Goal: Transaction & Acquisition: Purchase product/service

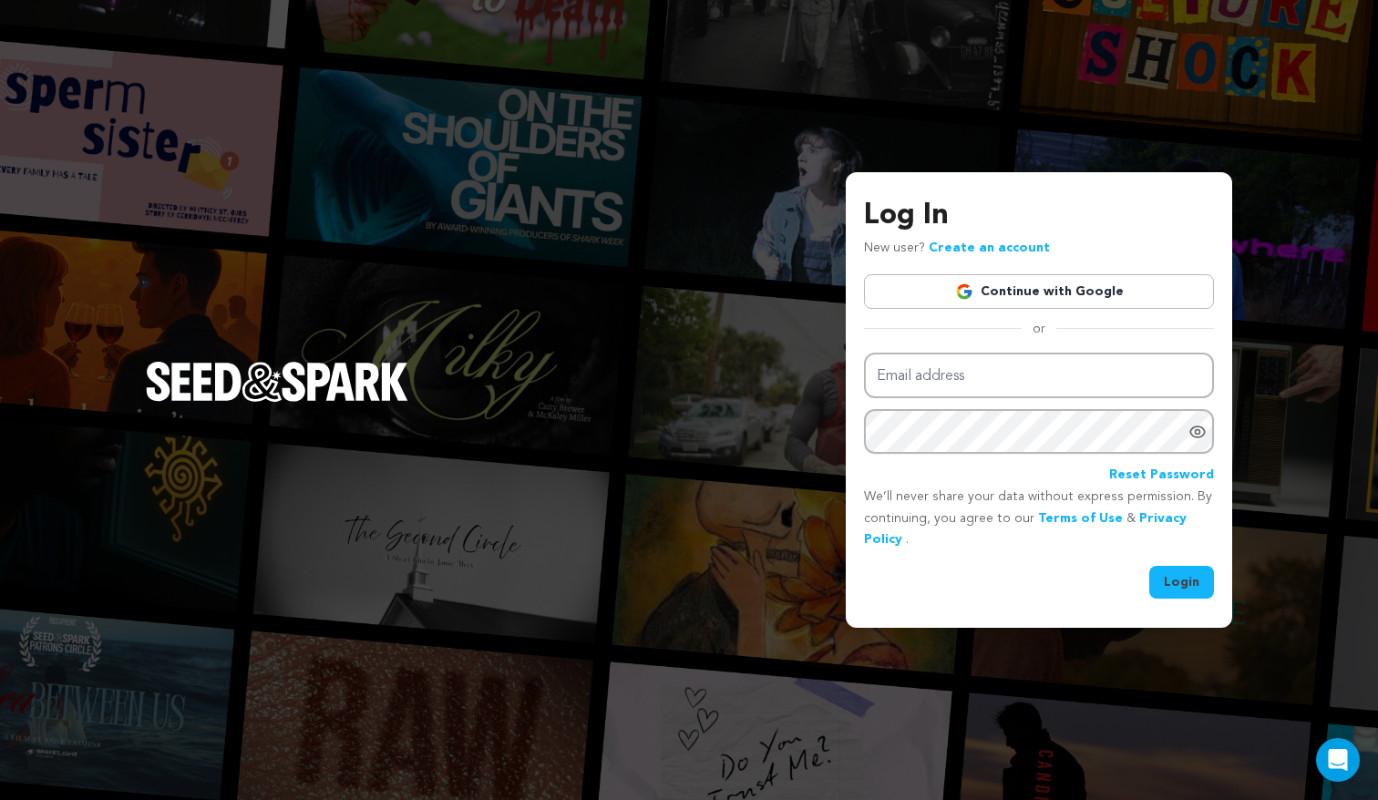
click at [952, 278] on link "Continue with Google" at bounding box center [1039, 291] width 350 height 35
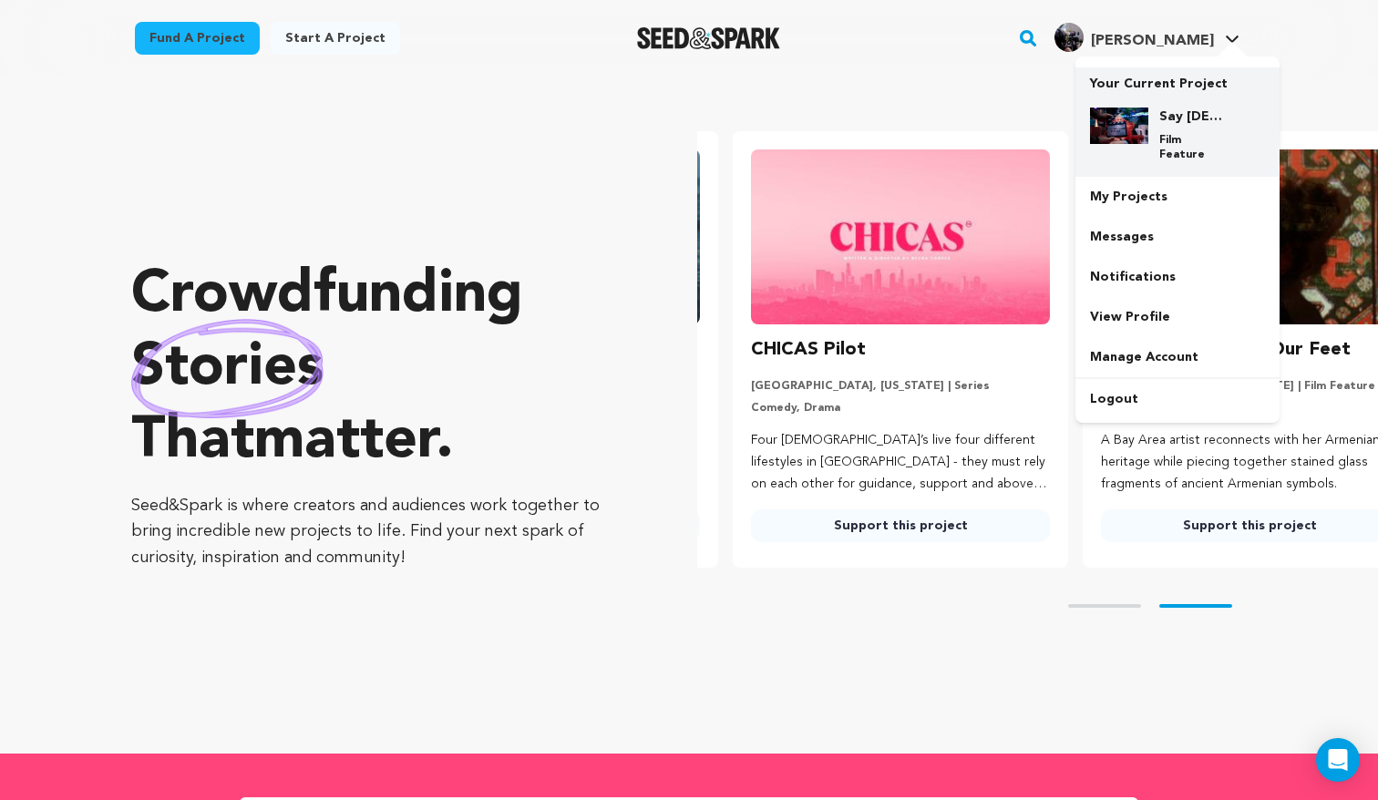
scroll to position [0, 365]
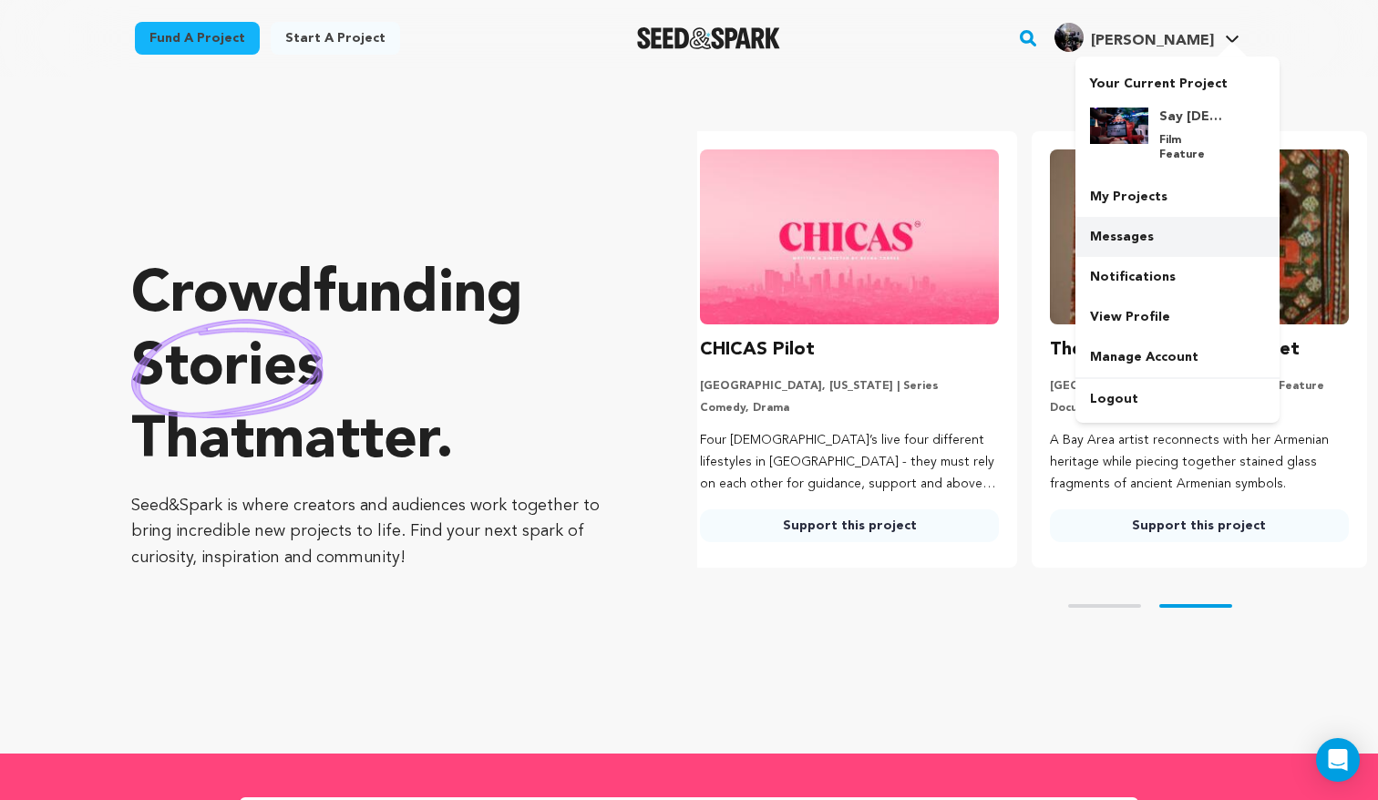
click at [1154, 217] on link "Messages" at bounding box center [1178, 237] width 204 height 40
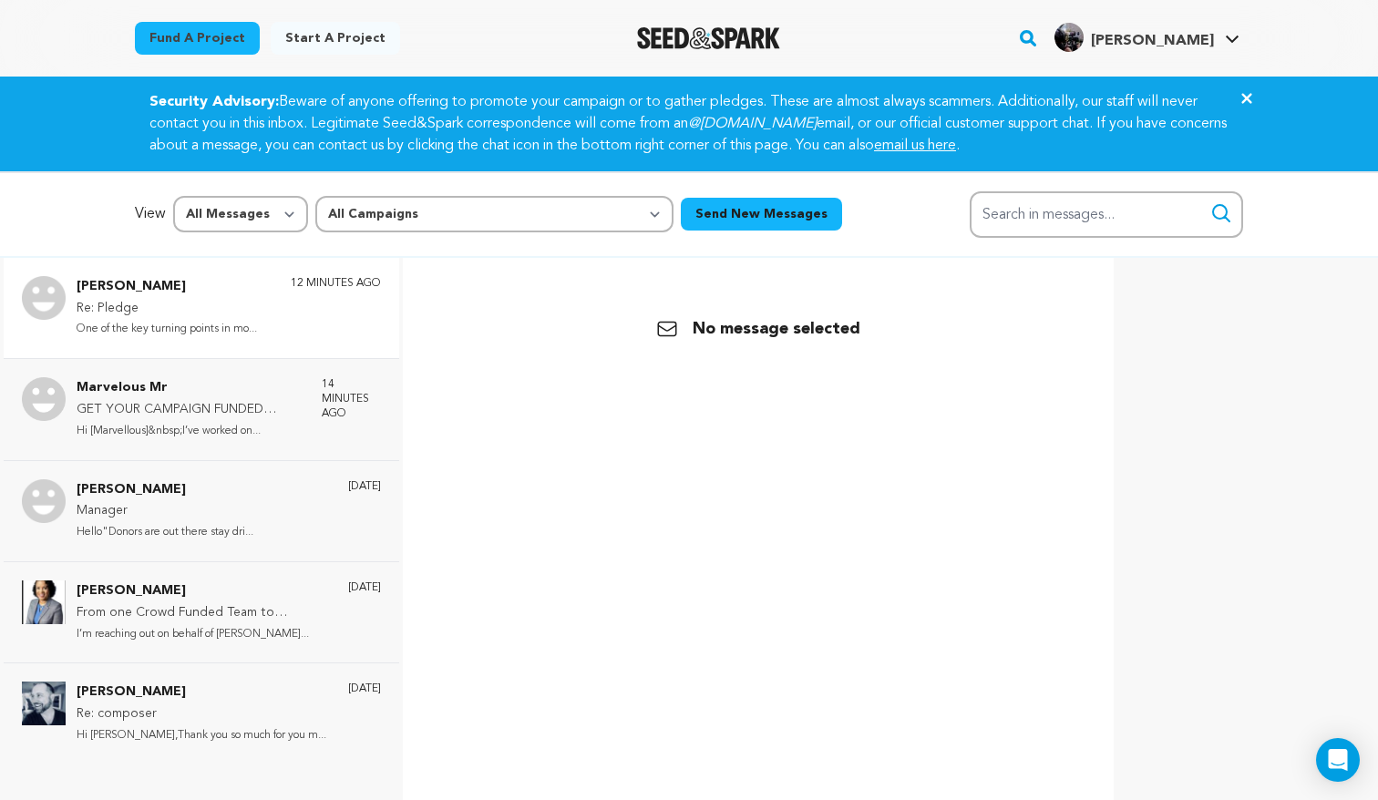
click at [284, 315] on div "[PERSON_NAME] Re: Pledge One of the key turning points in mo... 12 minutes ago" at bounding box center [229, 308] width 304 height 64
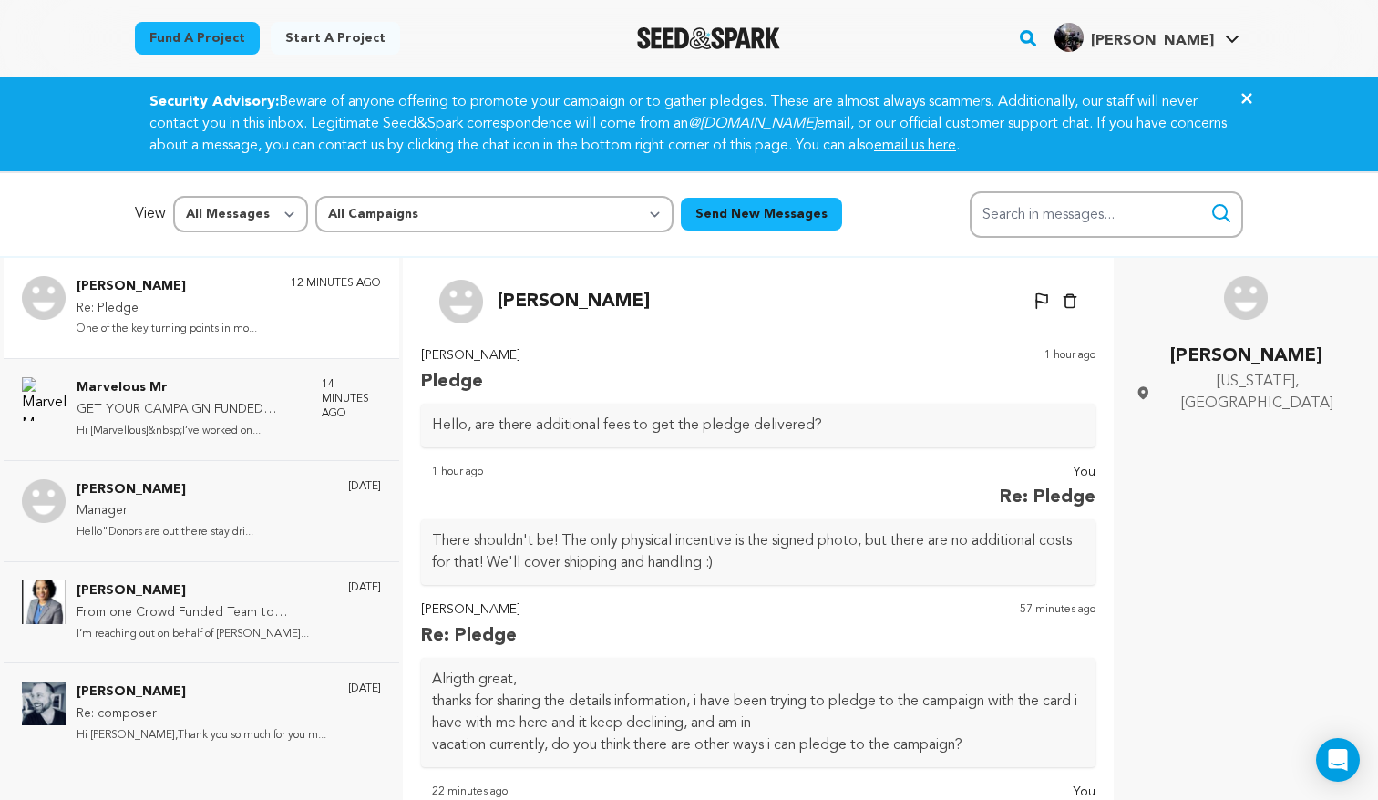
scroll to position [448, 0]
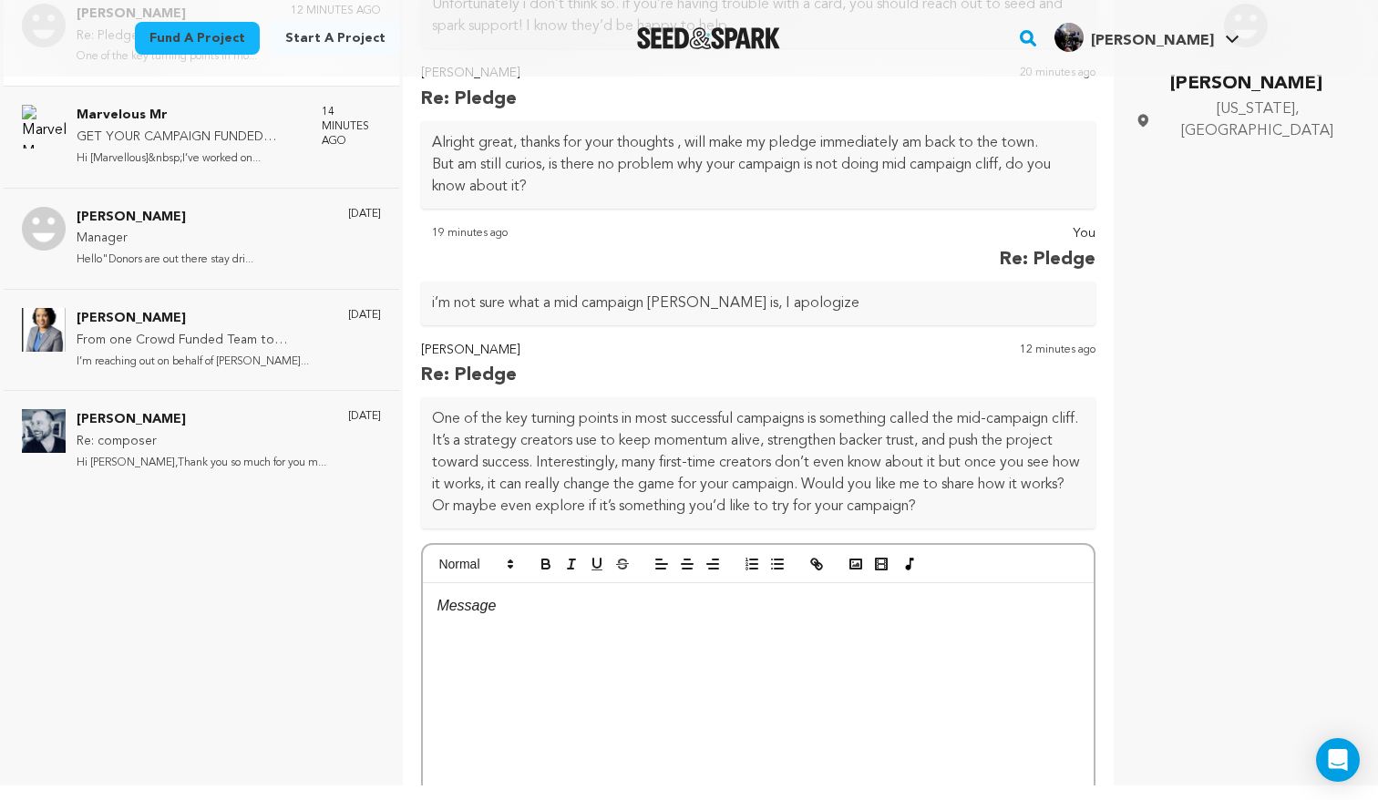
click at [569, 649] on div at bounding box center [758, 719] width 671 height 273
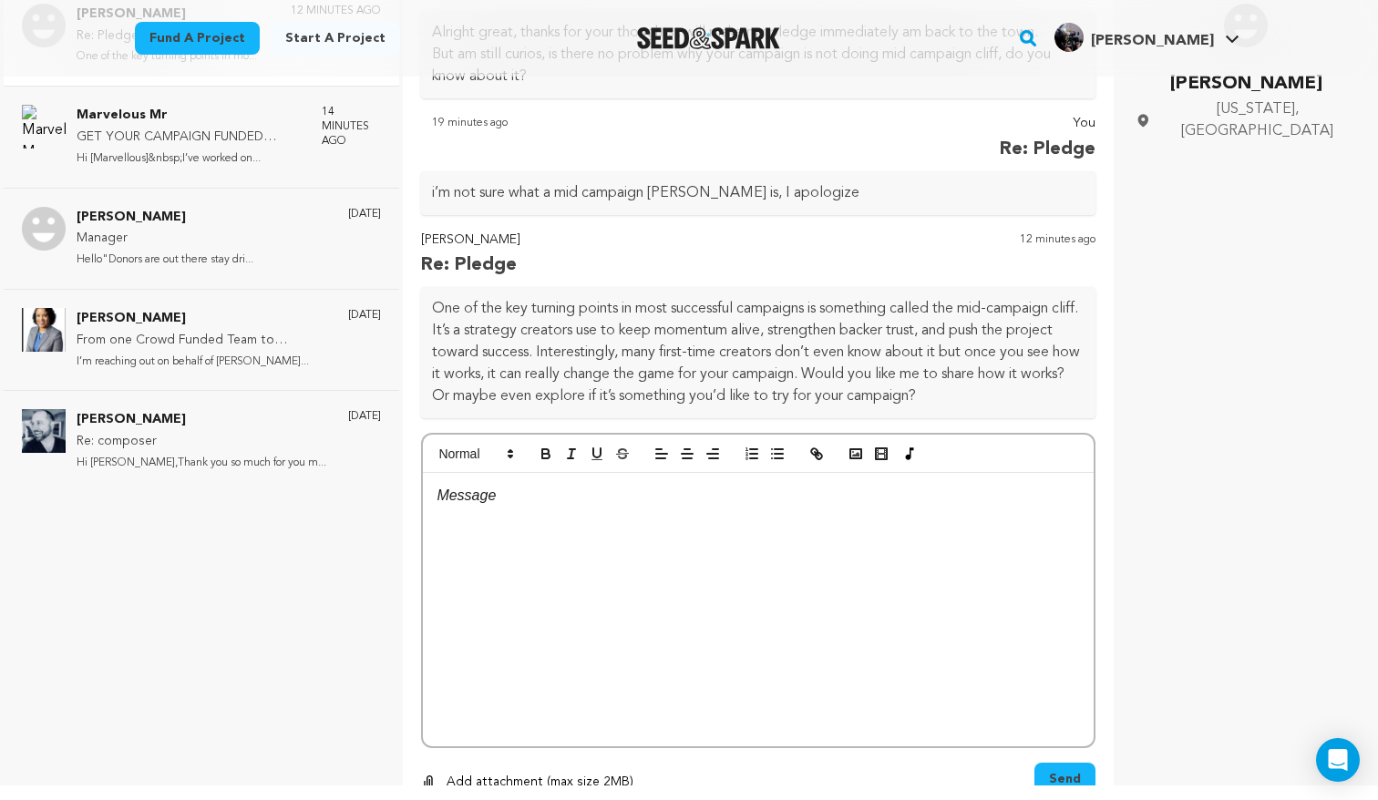
scroll to position [732, 0]
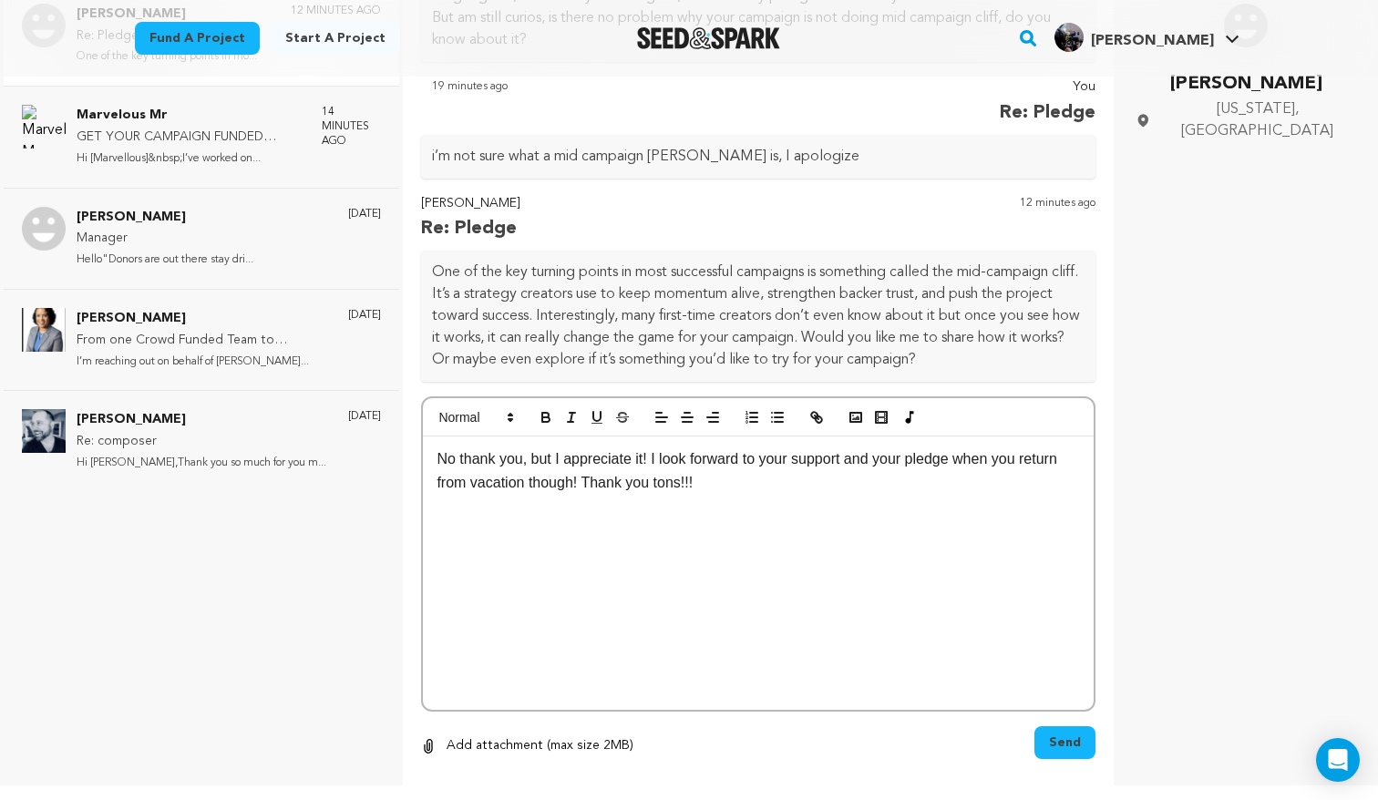
click at [1066, 735] on span "Send" at bounding box center [1065, 743] width 32 height 18
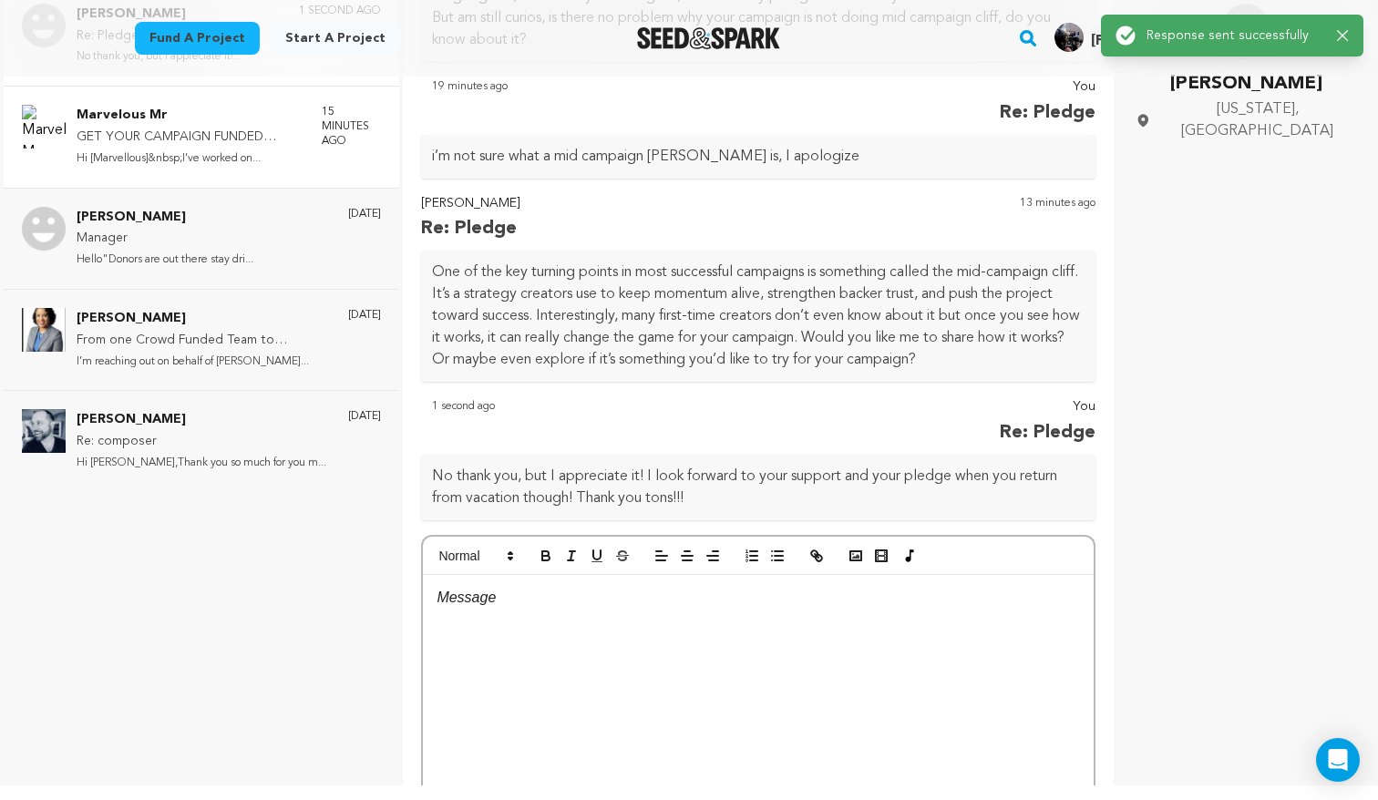
click at [226, 139] on p "GET YOUR CAMPAIGN FUNDED WITHOUT HIRING EXPERT" at bounding box center [190, 138] width 227 height 22
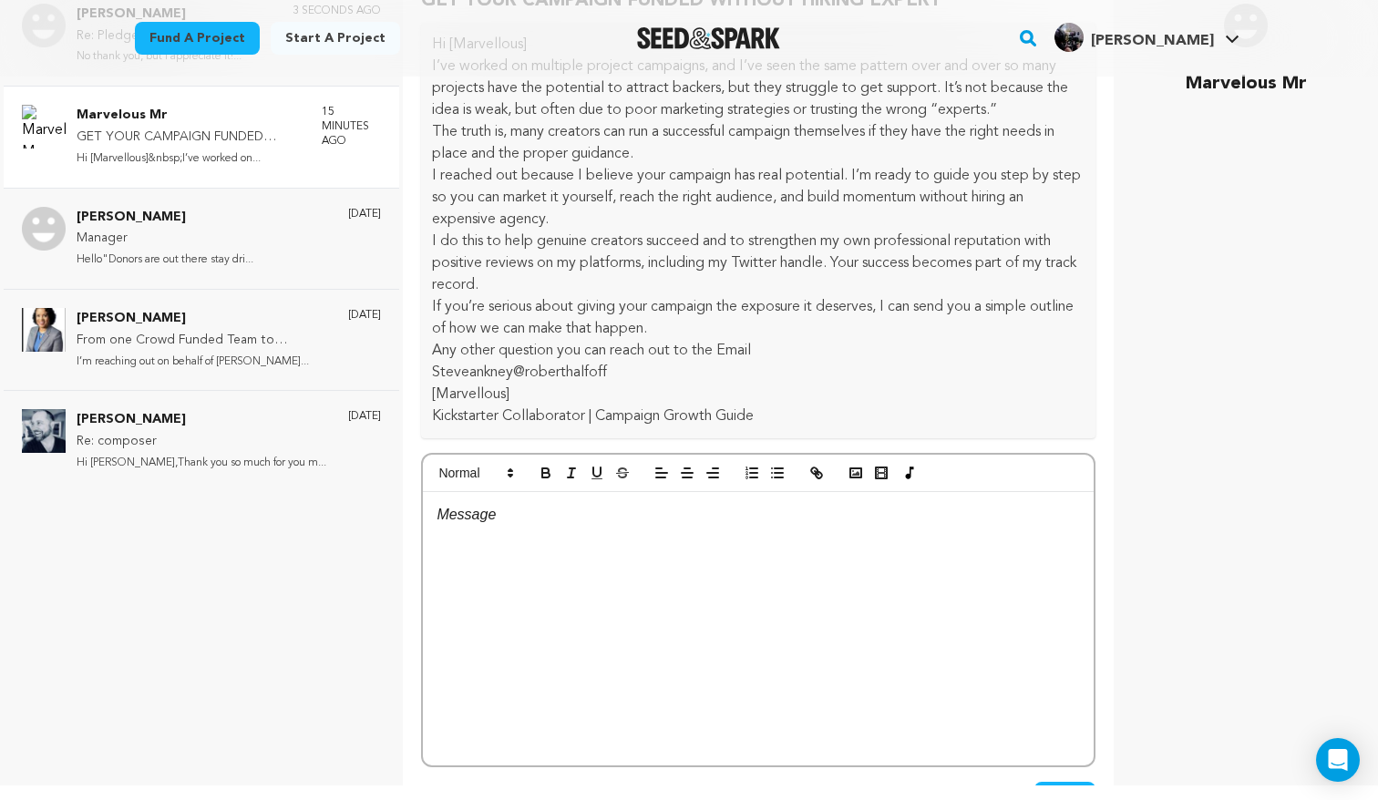
scroll to position [118, 0]
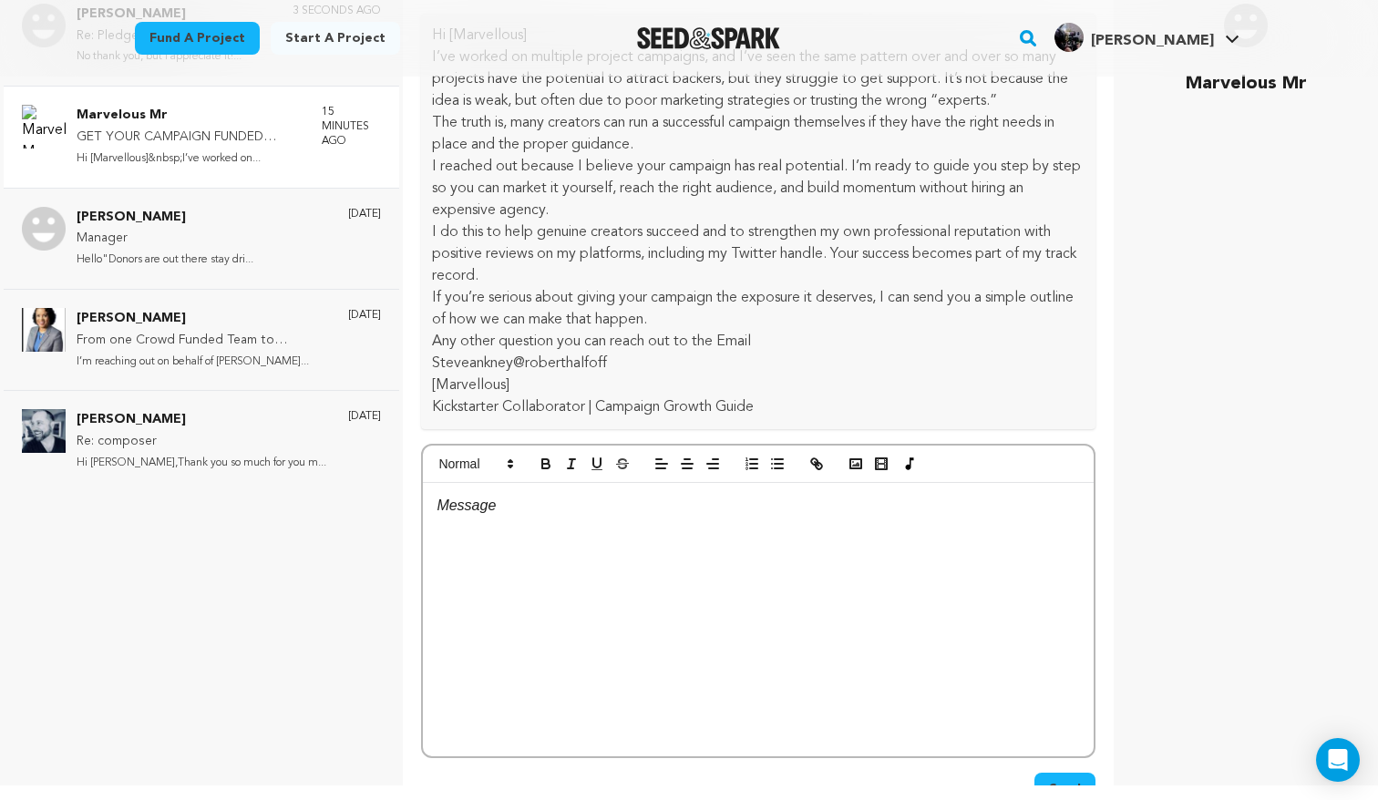
click at [620, 558] on div at bounding box center [758, 619] width 671 height 273
click at [243, 120] on p "Marvelous Mr" at bounding box center [190, 116] width 227 height 22
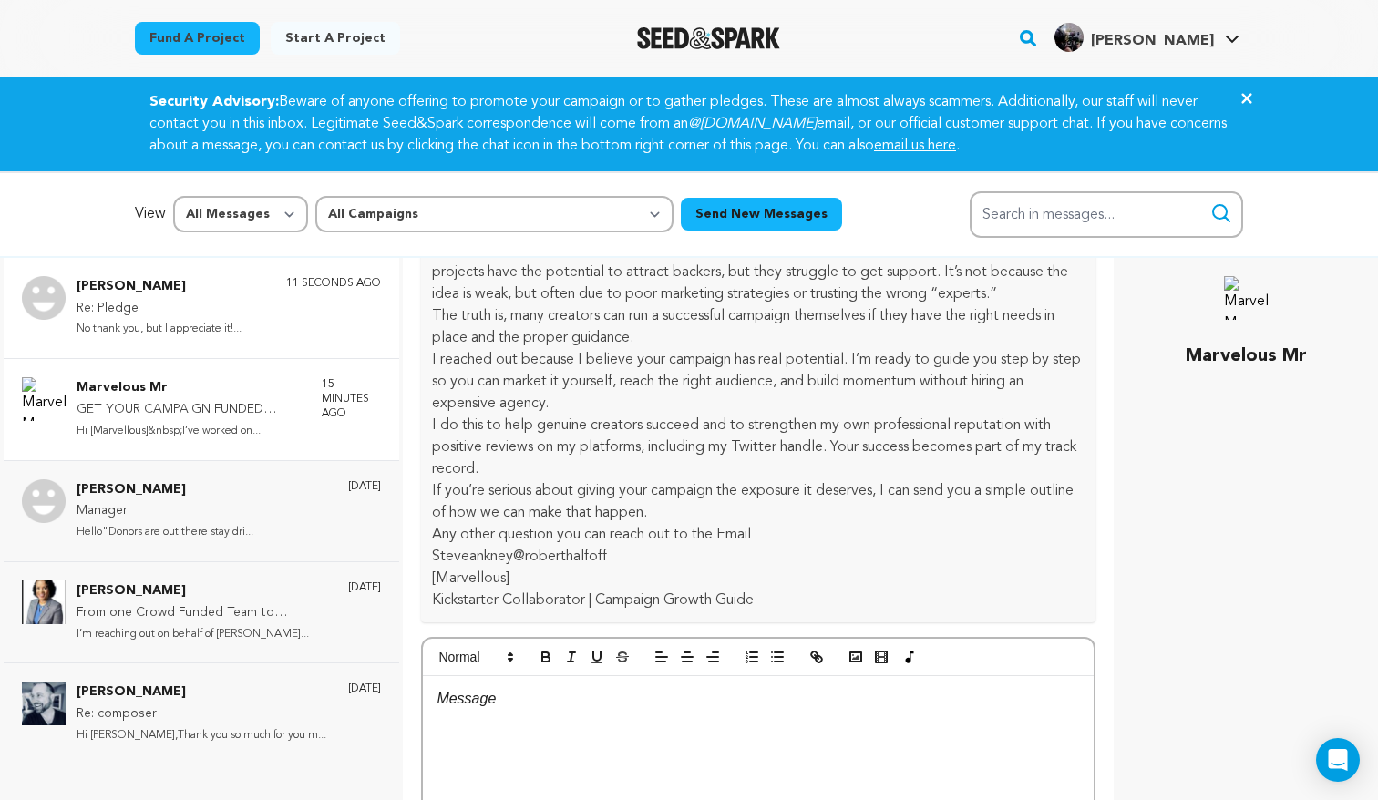
scroll to position [0, 0]
click at [278, 313] on div "Yvette Orrson Re: Pledge No thank you, but I appreciate it!... 11 seconds ago" at bounding box center [229, 308] width 304 height 64
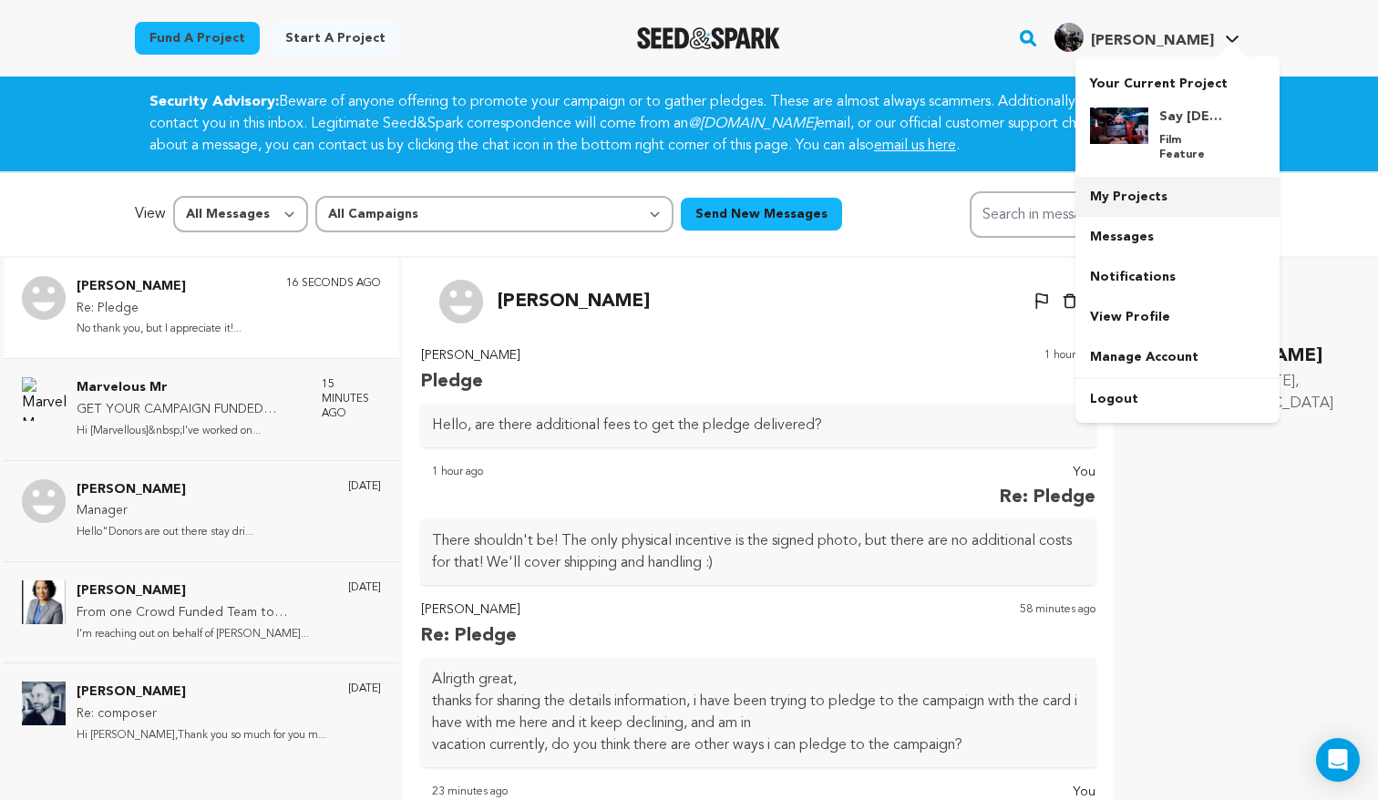
click at [1135, 177] on link "My Projects" at bounding box center [1178, 197] width 204 height 40
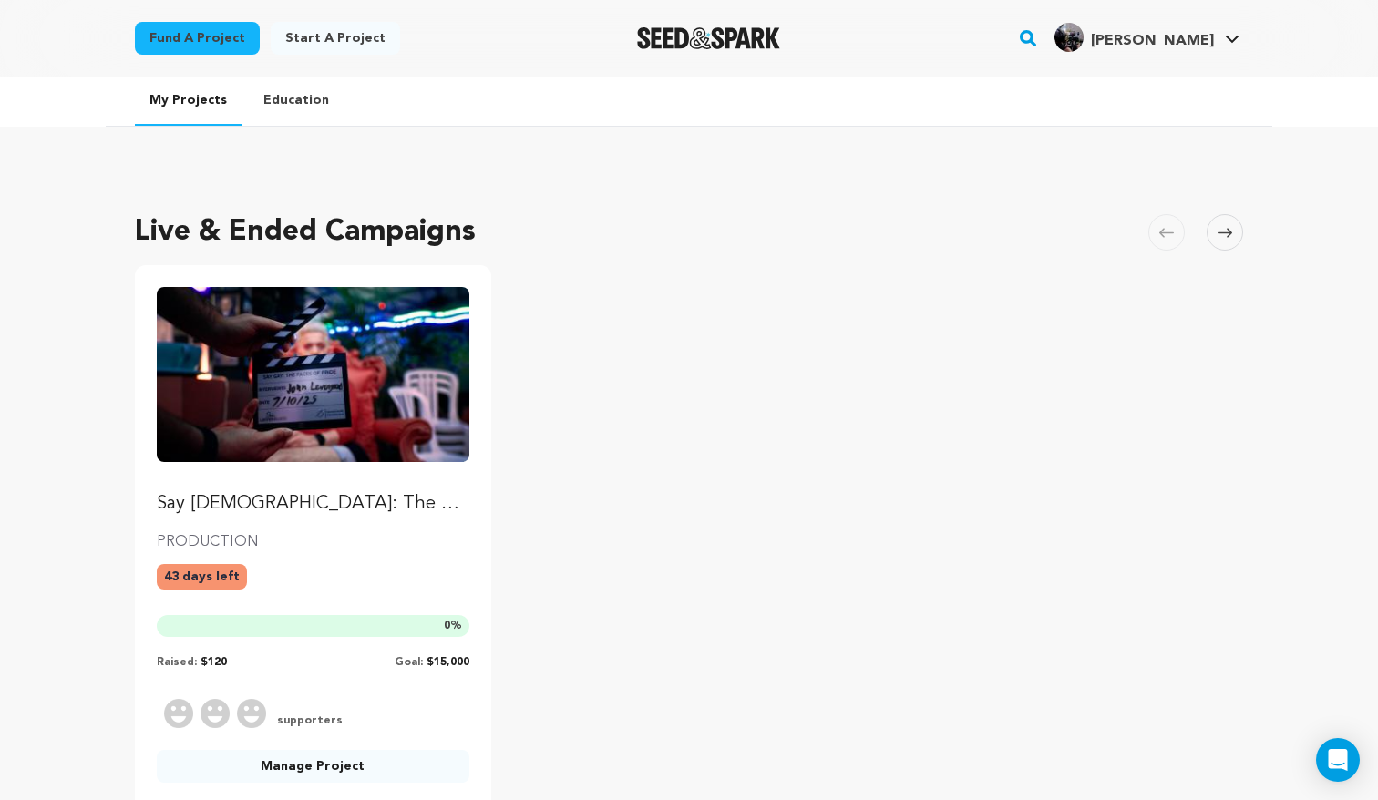
click at [325, 384] on img "Fund Say Gay: The Faces of Pride" at bounding box center [313, 374] width 313 height 175
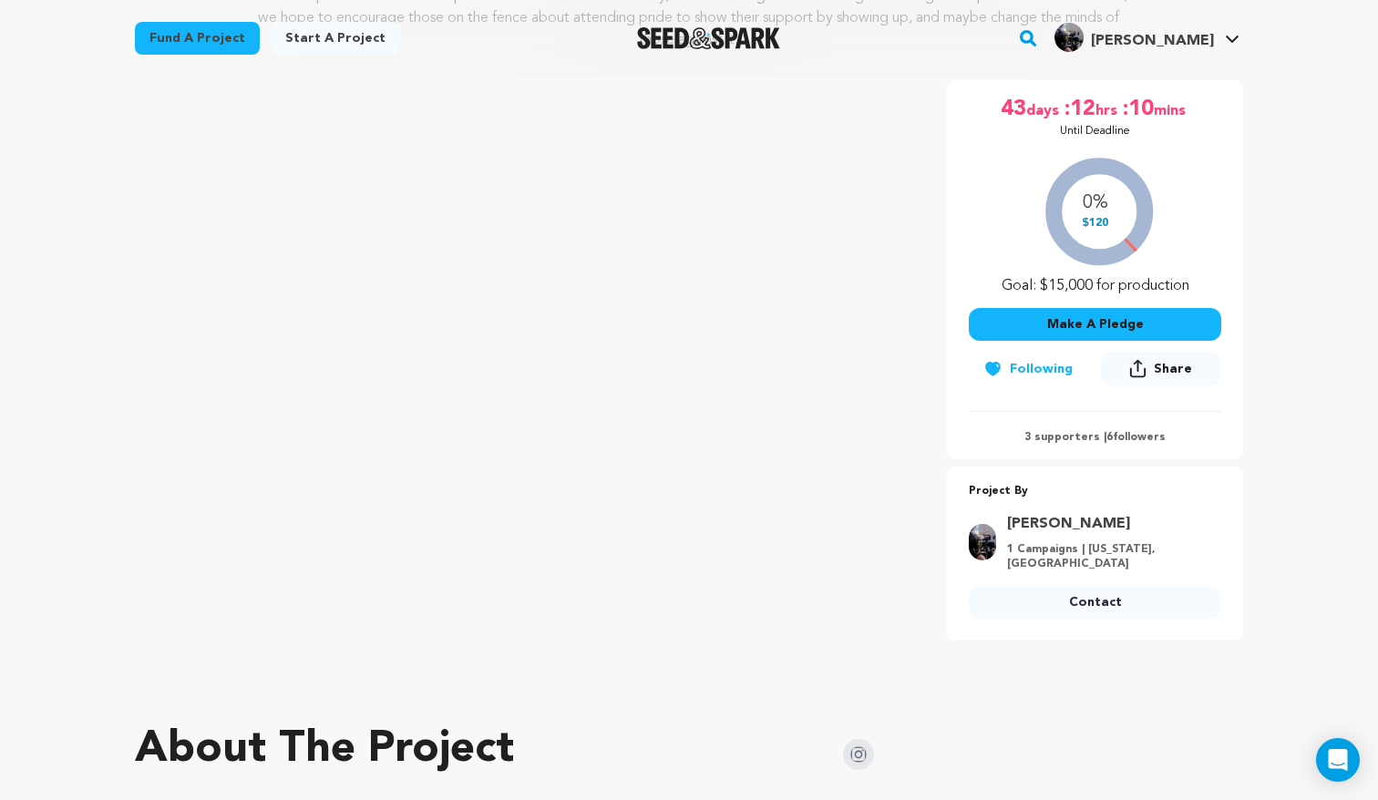
scroll to position [314, 0]
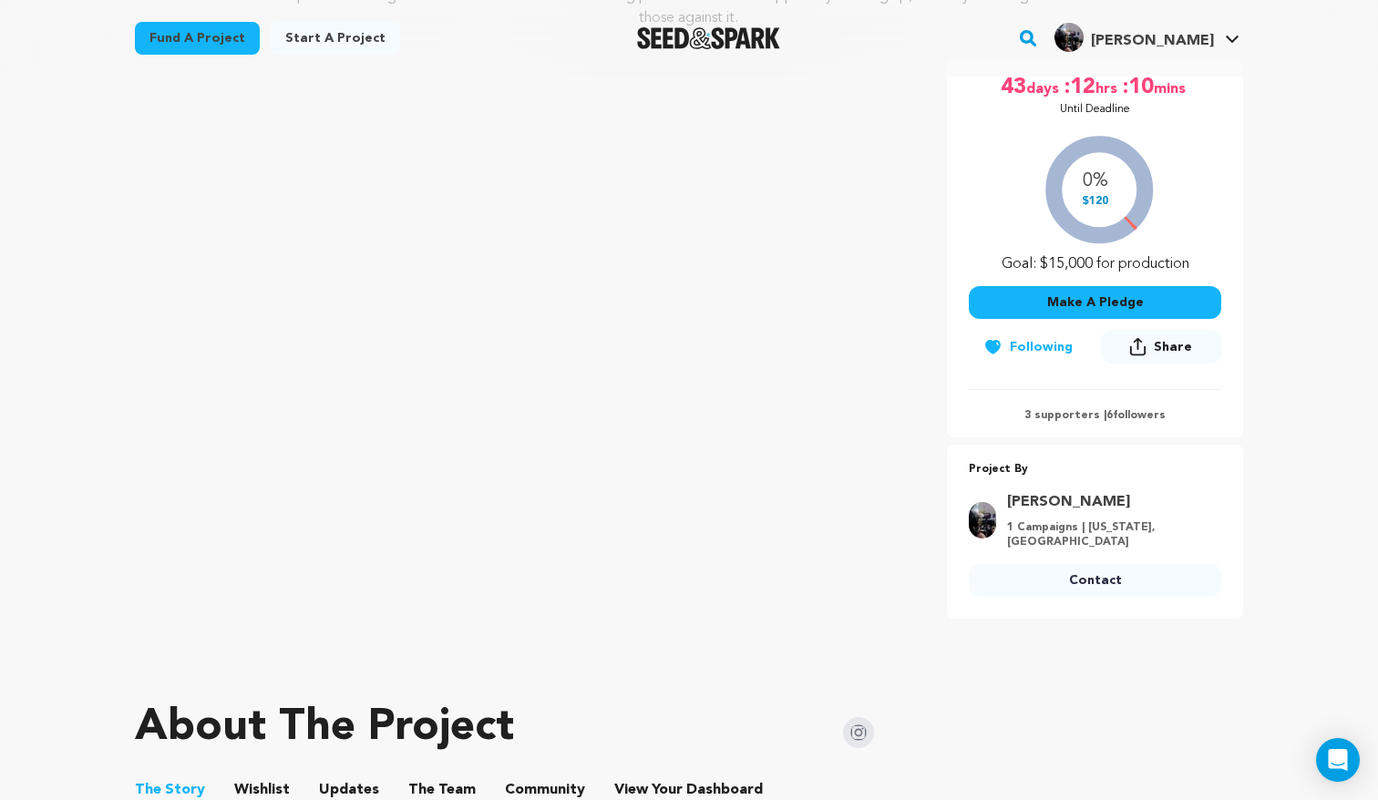
click at [1129, 296] on button "Make A Pledge" at bounding box center [1095, 302] width 253 height 33
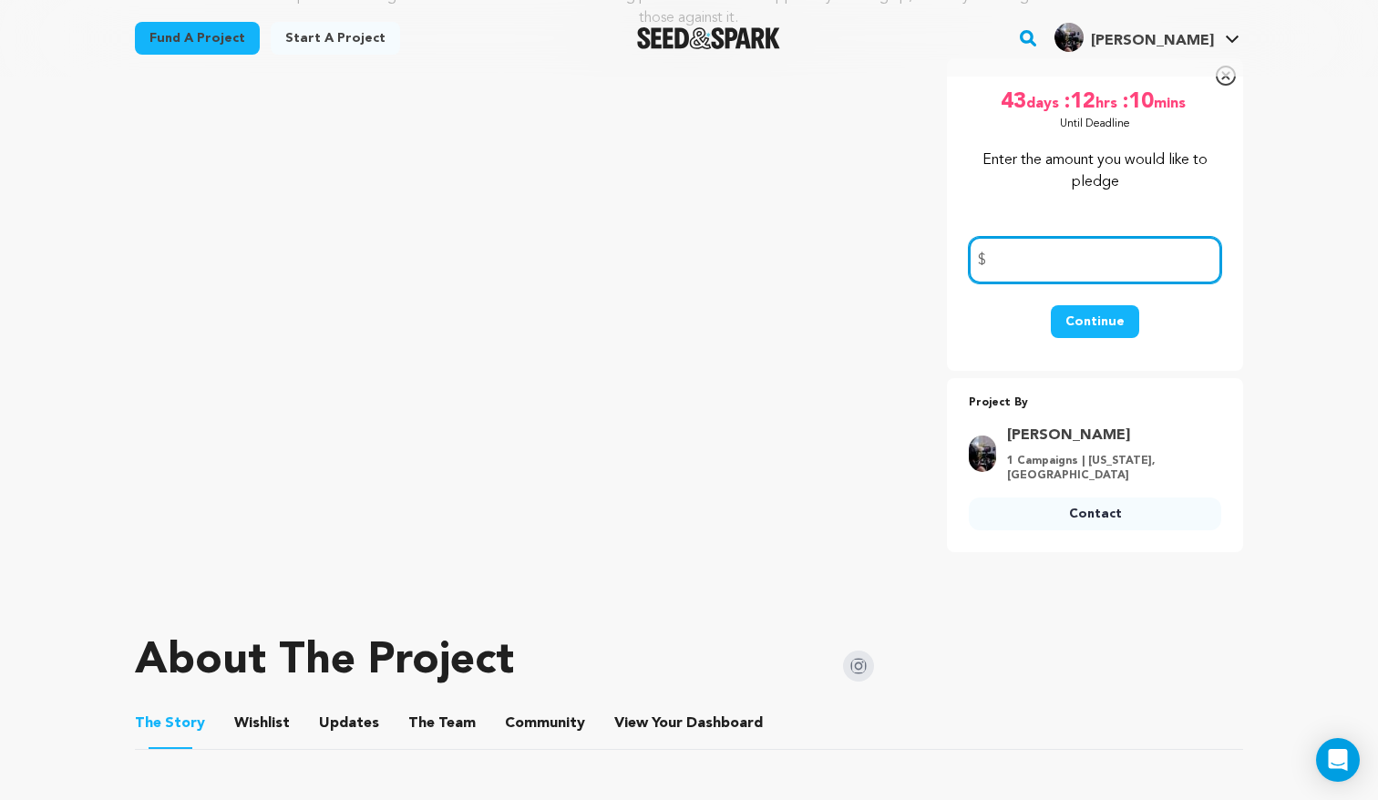
click at [1091, 268] on input "number" at bounding box center [1095, 260] width 253 height 46
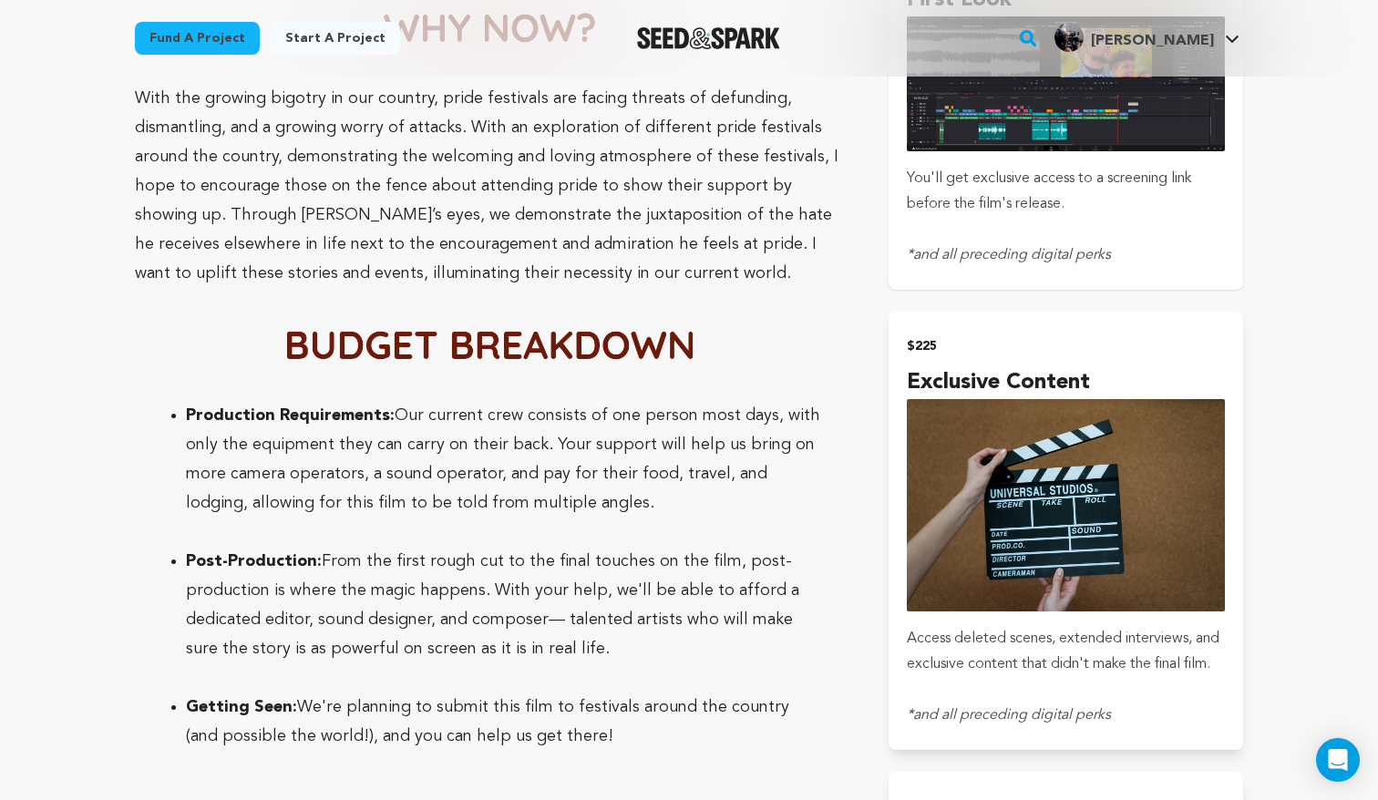
scroll to position [3705, 0]
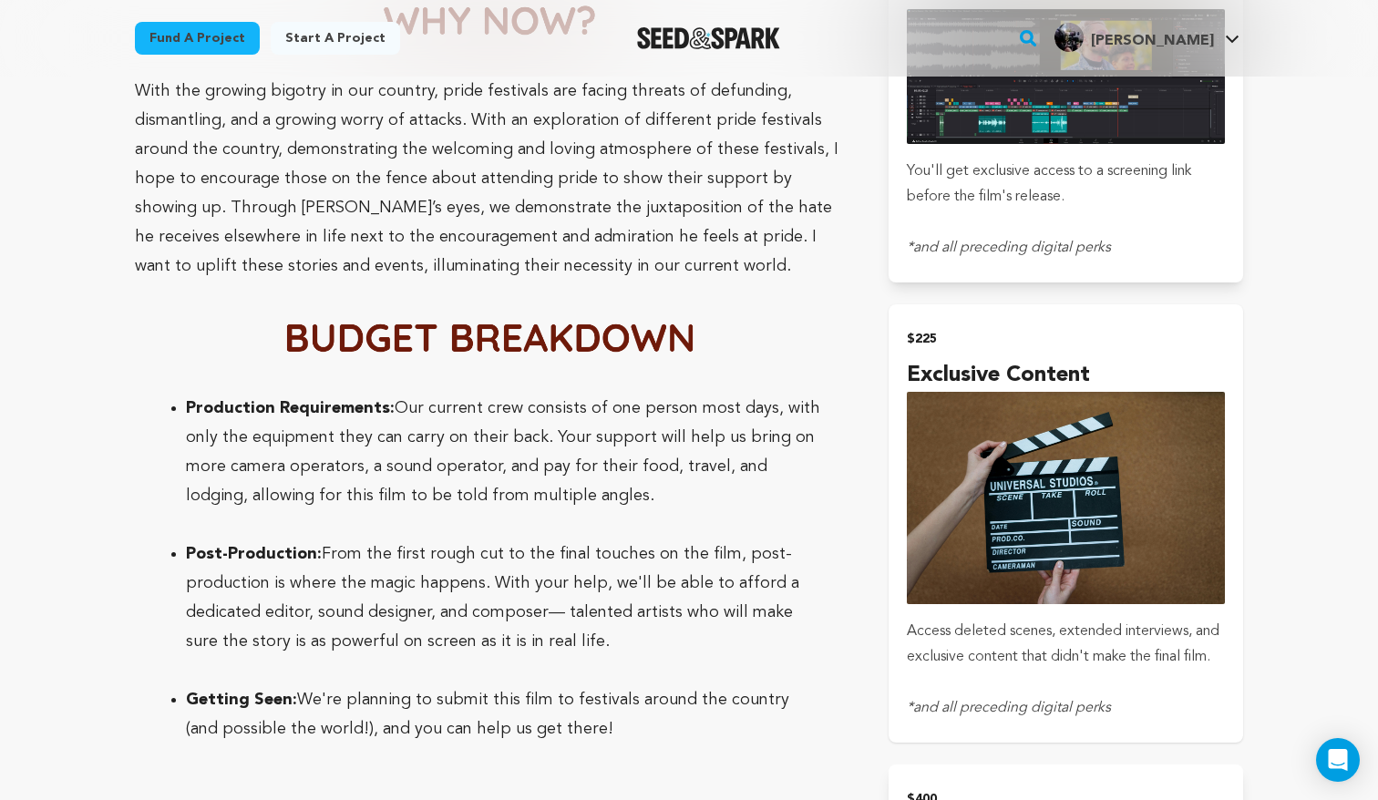
click at [1094, 481] on img "submit" at bounding box center [1066, 498] width 318 height 212
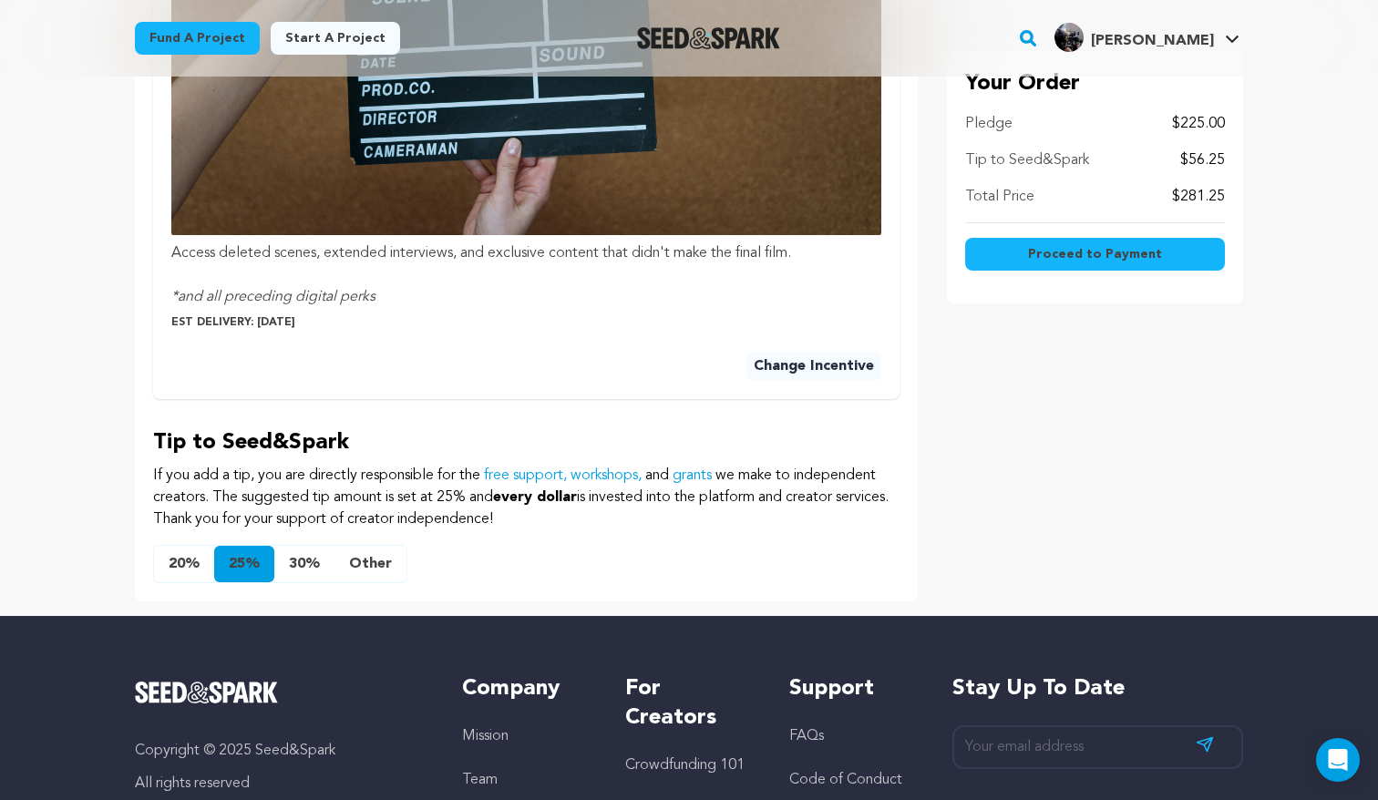
scroll to position [964, 0]
click at [356, 546] on button "Other" at bounding box center [371, 564] width 72 height 36
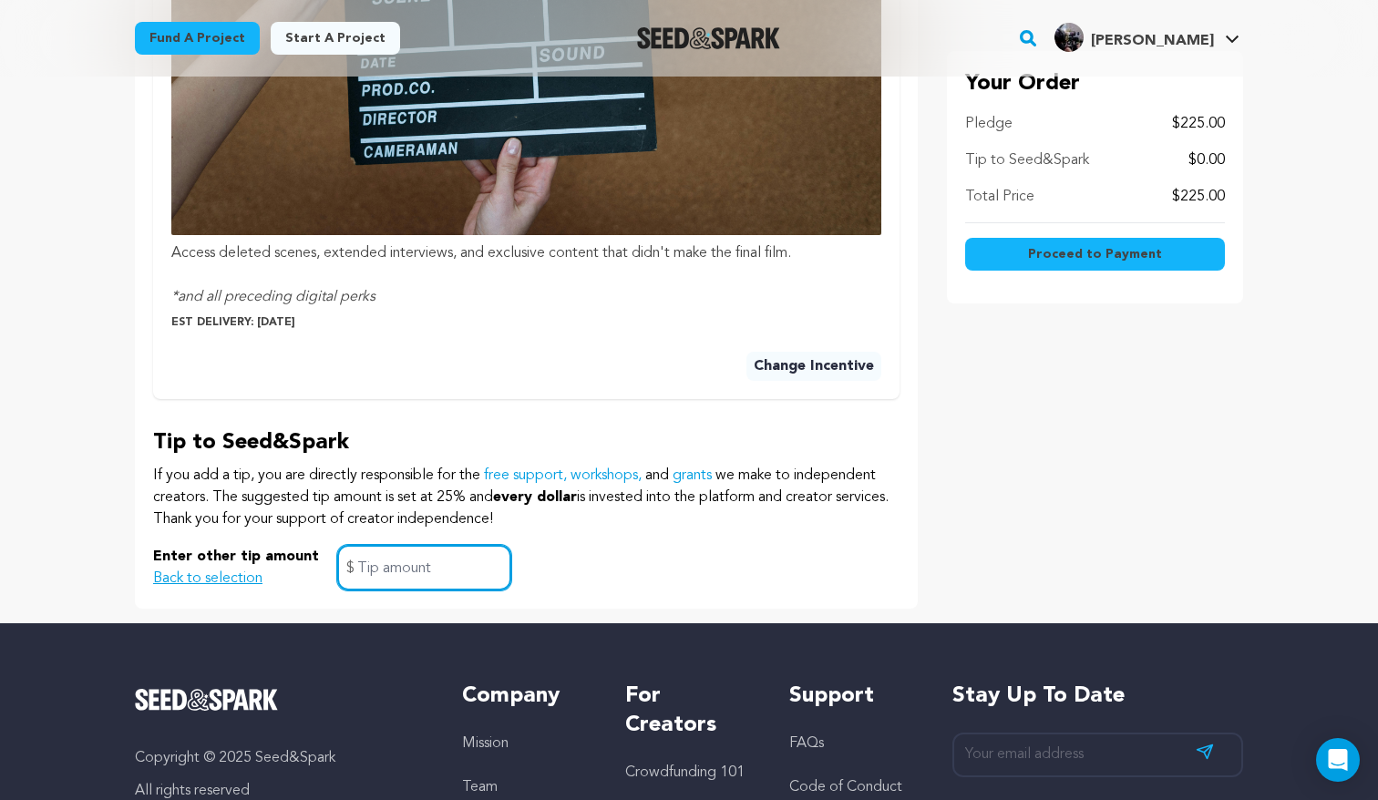
click at [427, 545] on input "text" at bounding box center [424, 568] width 174 height 46
type input "0"
click button "$15 or more Instagram Shoutout Get a public, personal shoutout on our Instagram…" at bounding box center [0, 0] width 0 height 0
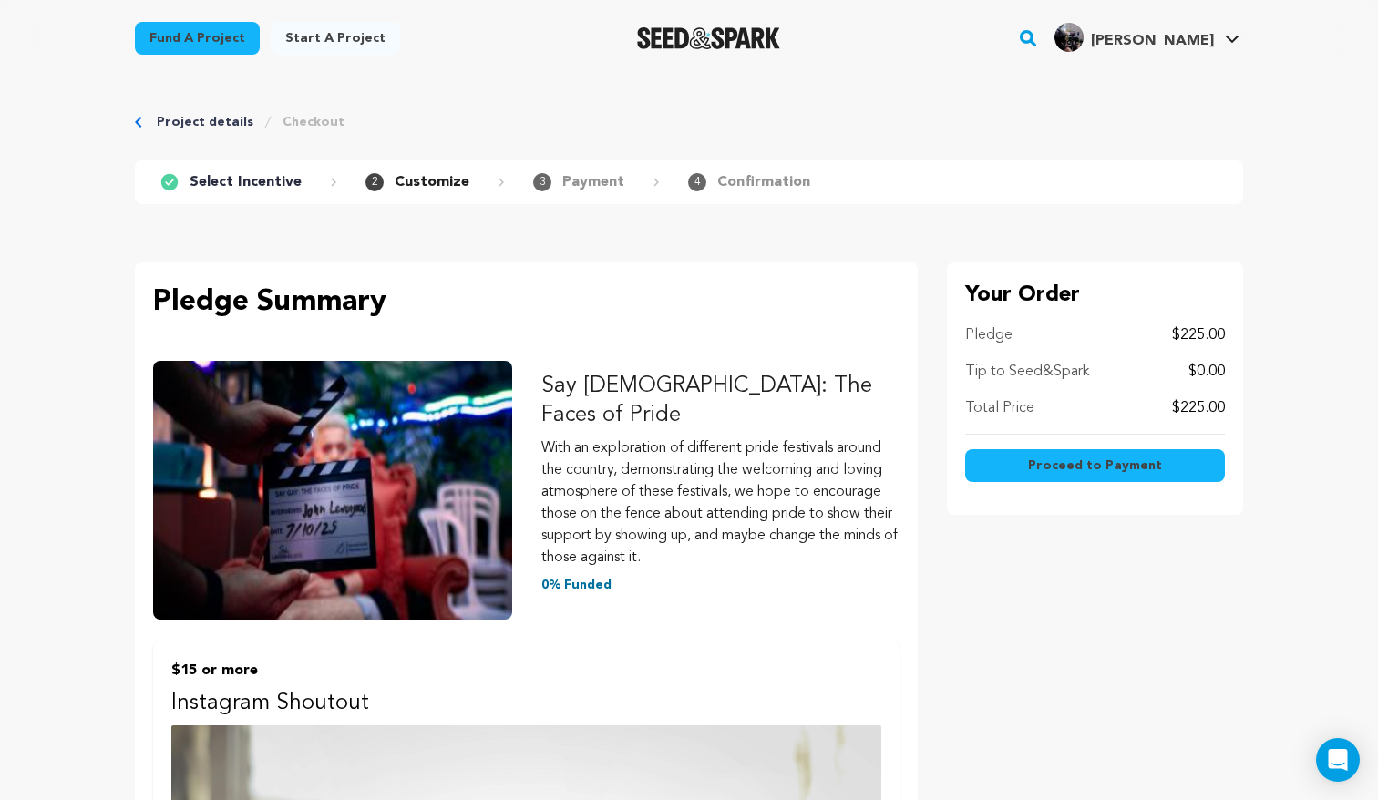
scroll to position [0, 0]
click at [1108, 471] on span "Proceed to Payment" at bounding box center [1095, 466] width 134 height 18
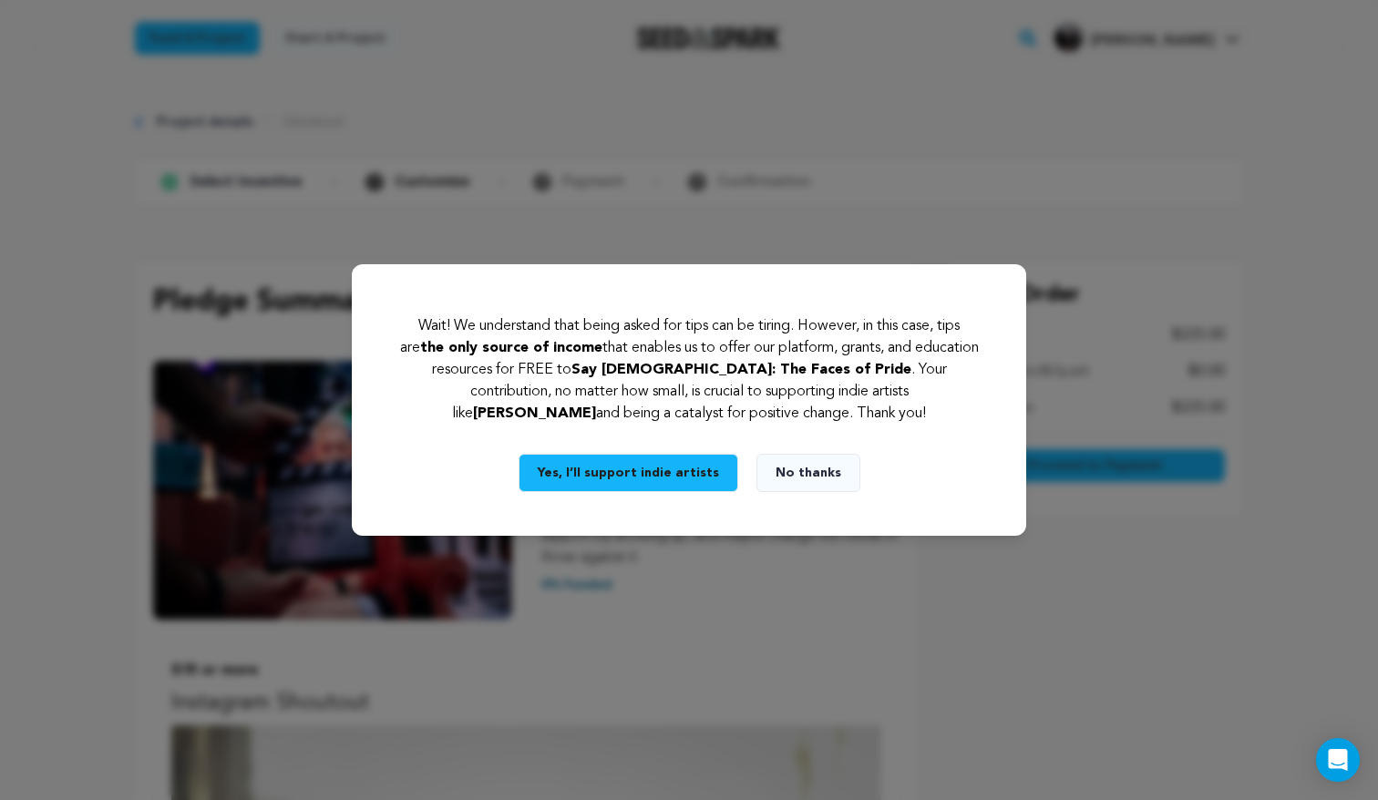
click at [801, 479] on button "No thanks" at bounding box center [809, 473] width 104 height 38
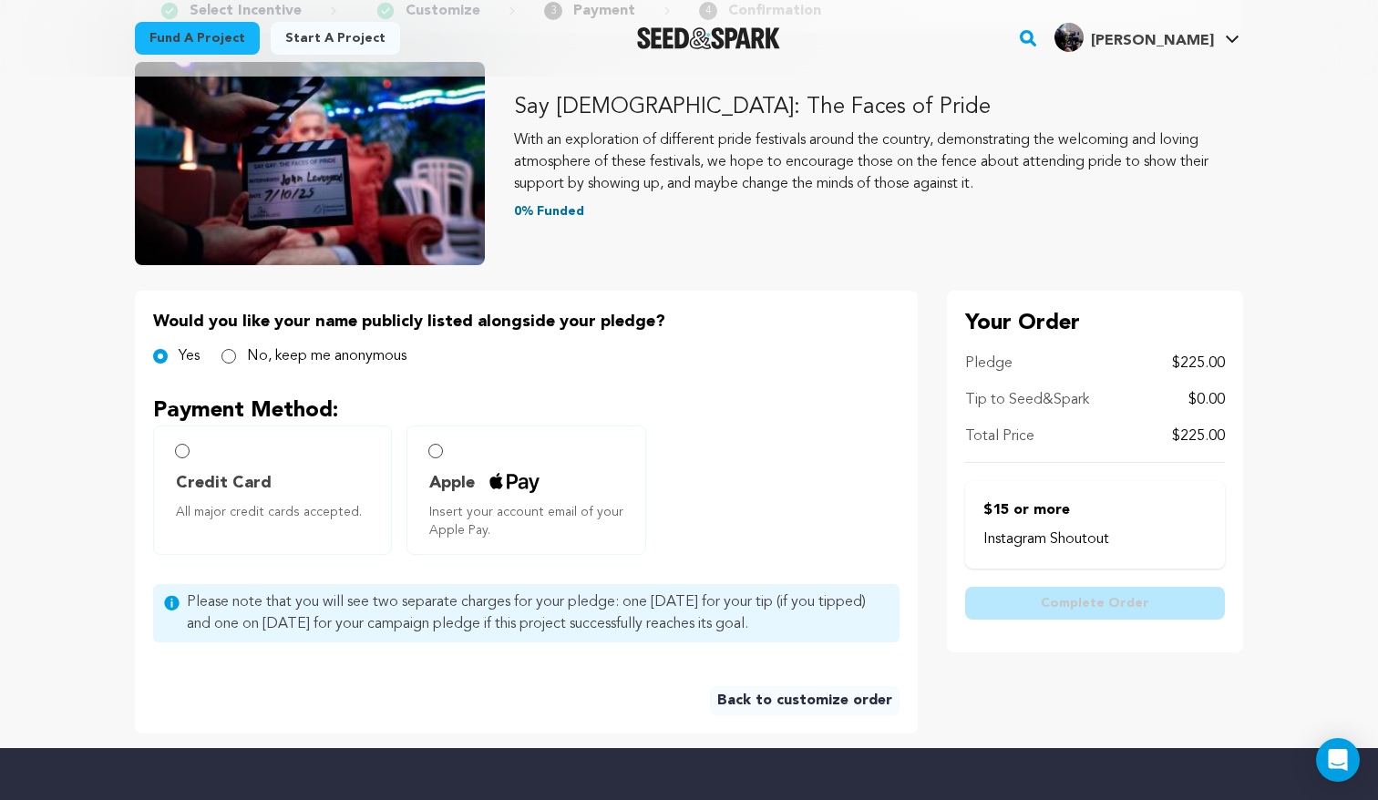
scroll to position [219, 0]
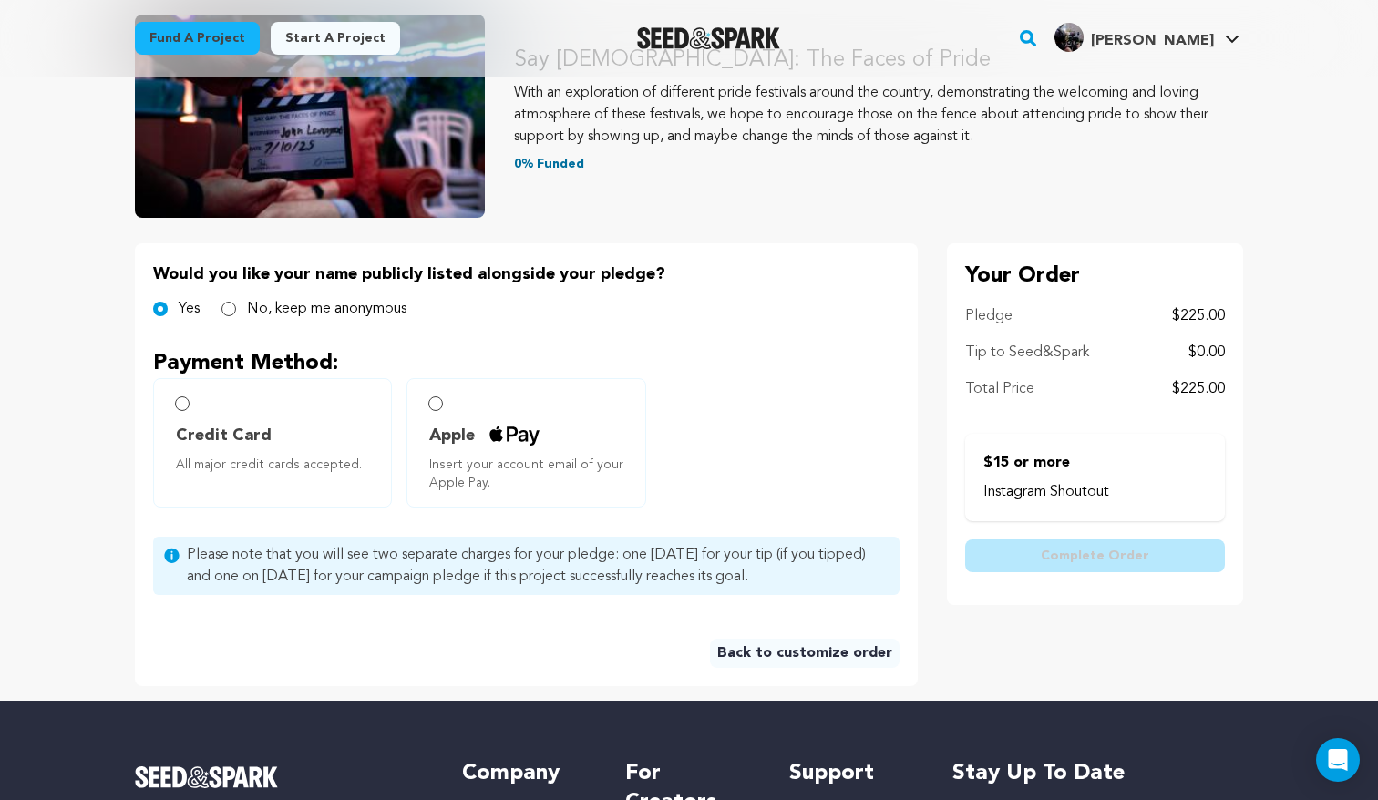
click at [294, 308] on label "No, keep me anonymous" at bounding box center [327, 309] width 160 height 22
click at [236, 308] on input "No, keep me anonymous" at bounding box center [229, 309] width 15 height 15
radio input "true"
click at [1062, 490] on p "Instagram Shoutout" at bounding box center [1095, 492] width 223 height 22
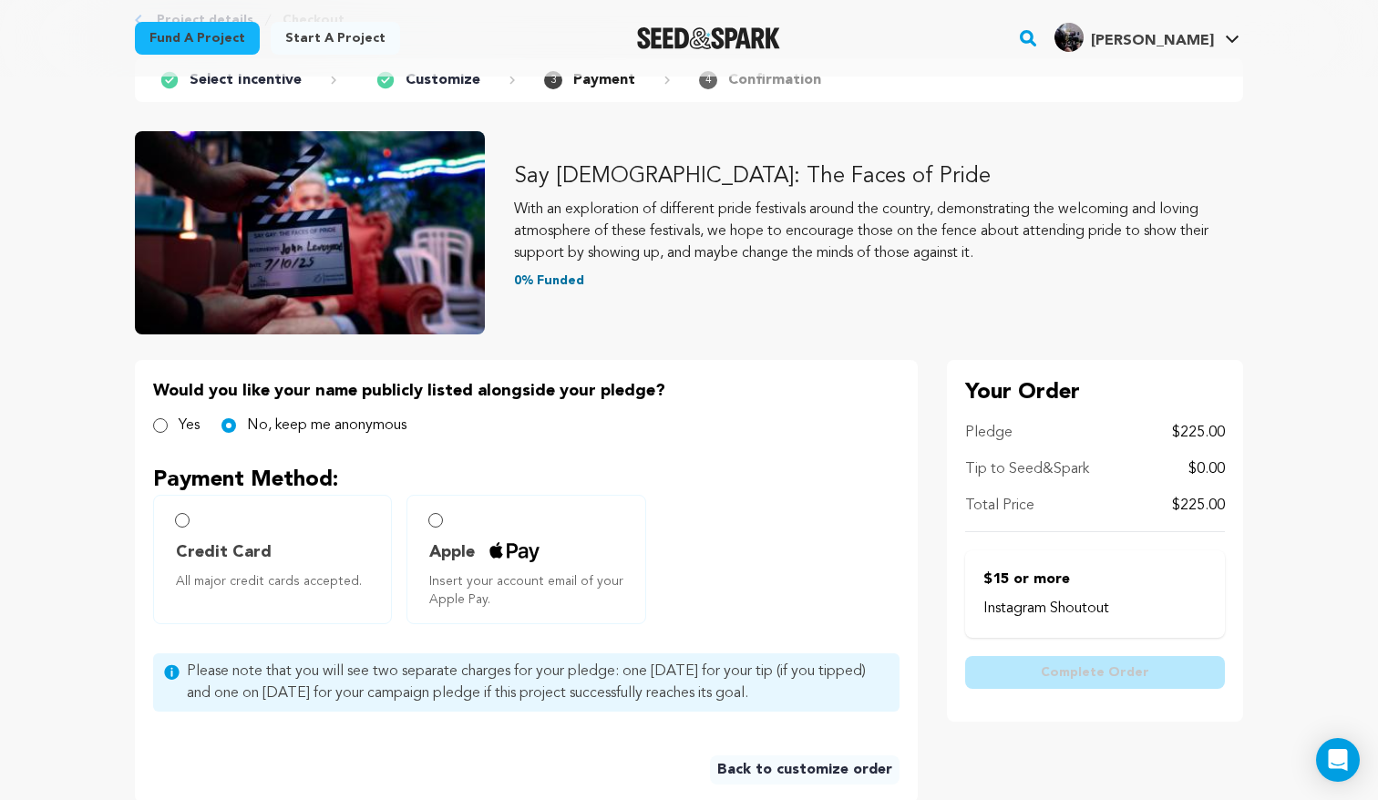
scroll to position [150, 0]
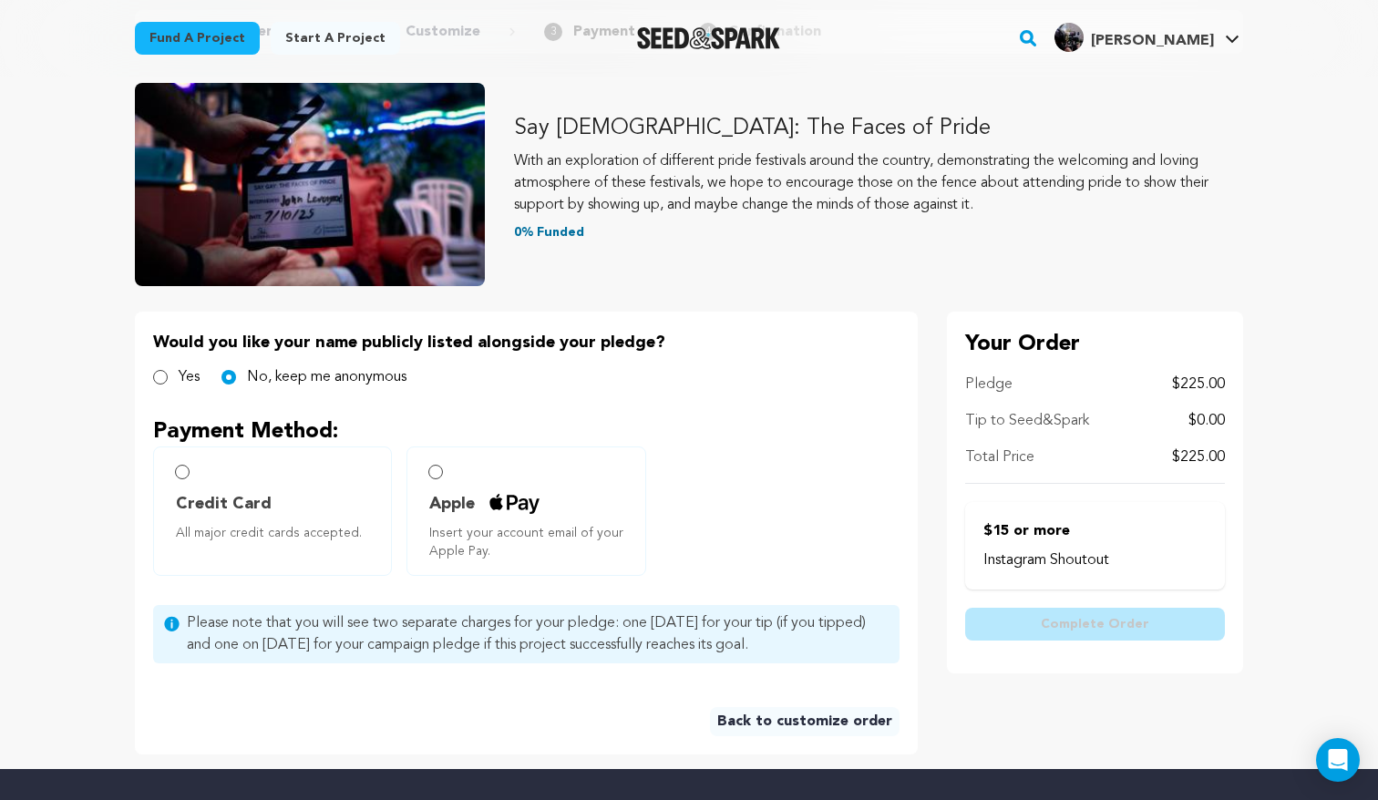
click at [987, 529] on p "$15 or more" at bounding box center [1095, 532] width 223 height 22
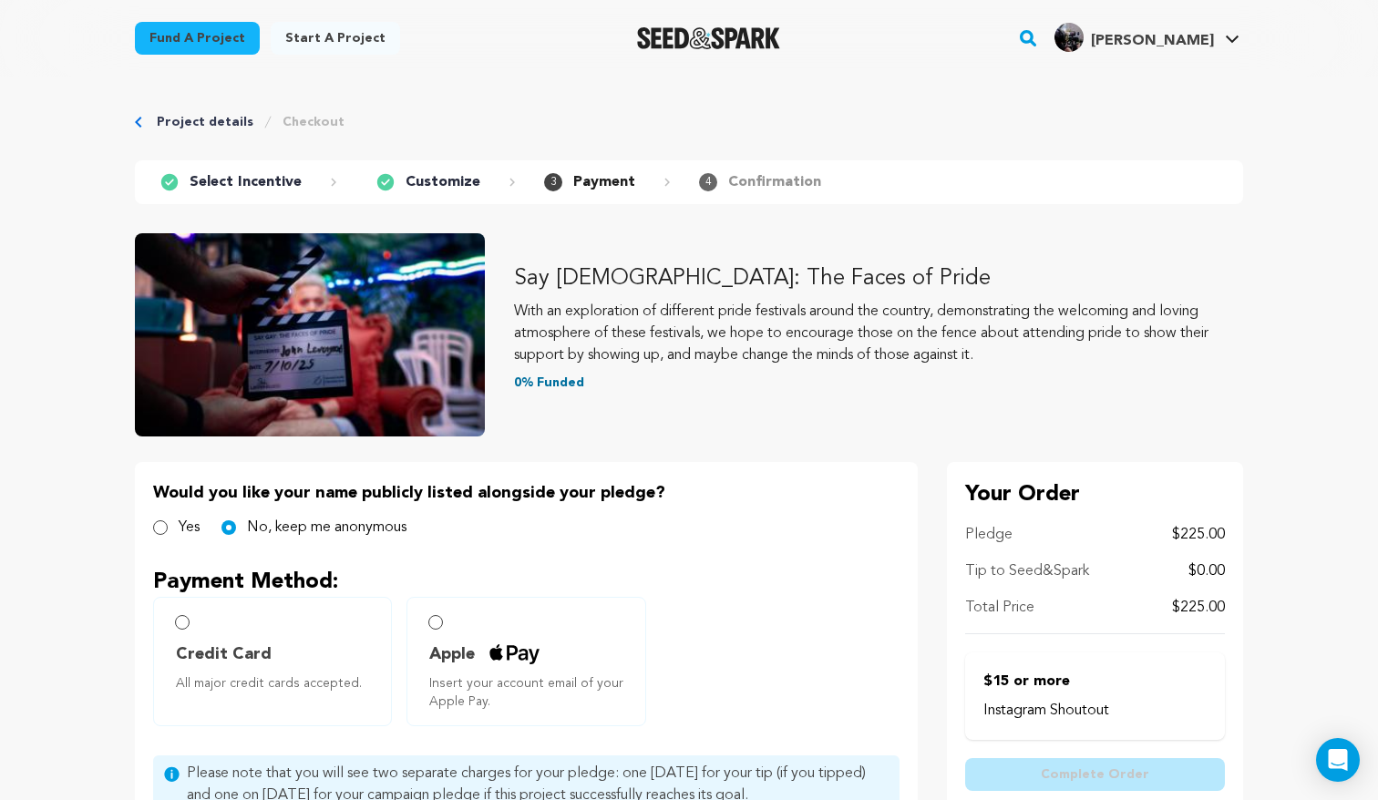
scroll to position [0, 0]
click at [190, 524] on label "Yes" at bounding box center [189, 528] width 21 height 22
click at [168, 524] on input "Yes" at bounding box center [160, 528] width 15 height 15
radio input "true"
